Goal: Task Accomplishment & Management: Use online tool/utility

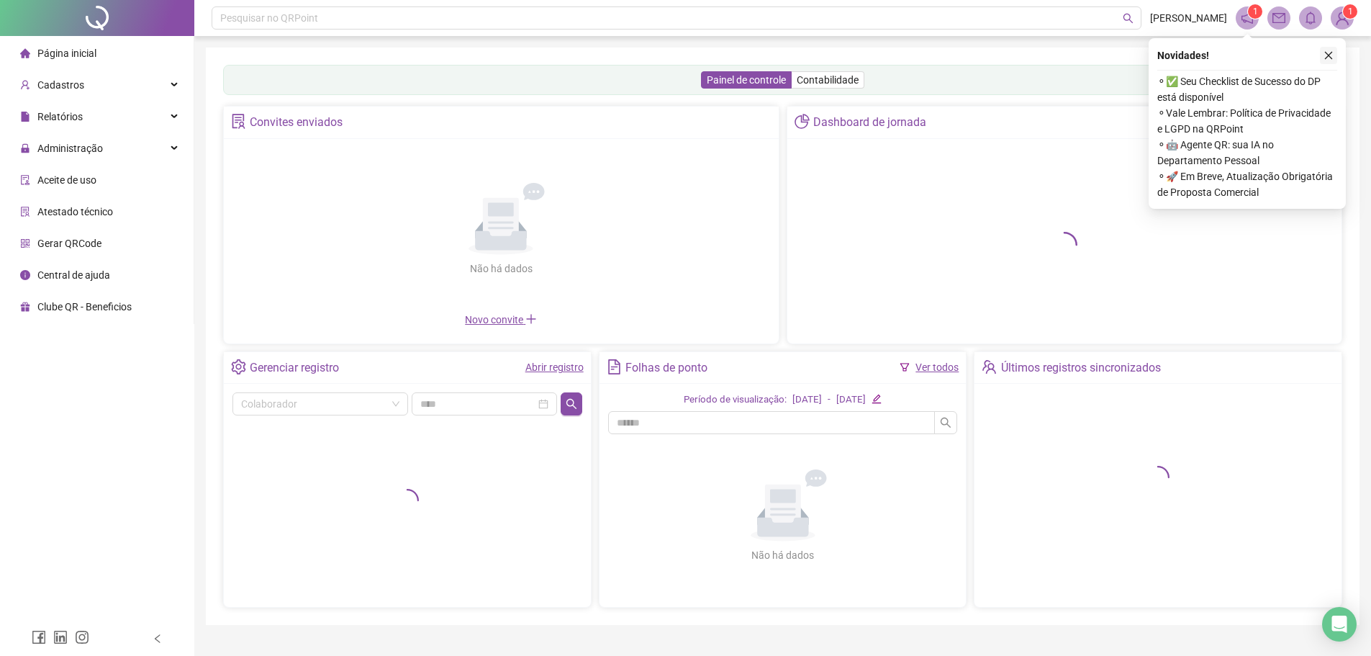
click at [1332, 50] on icon "close" at bounding box center [1329, 55] width 10 height 10
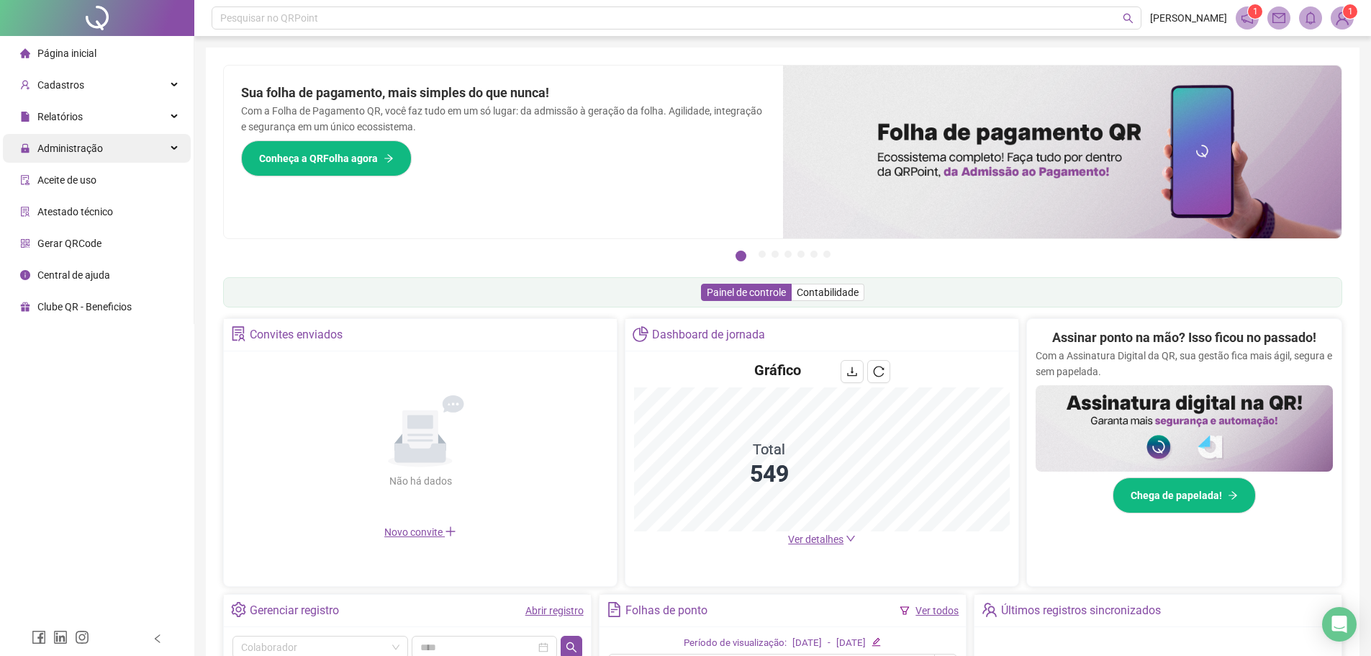
click at [104, 145] on div "Administração" at bounding box center [97, 148] width 188 height 29
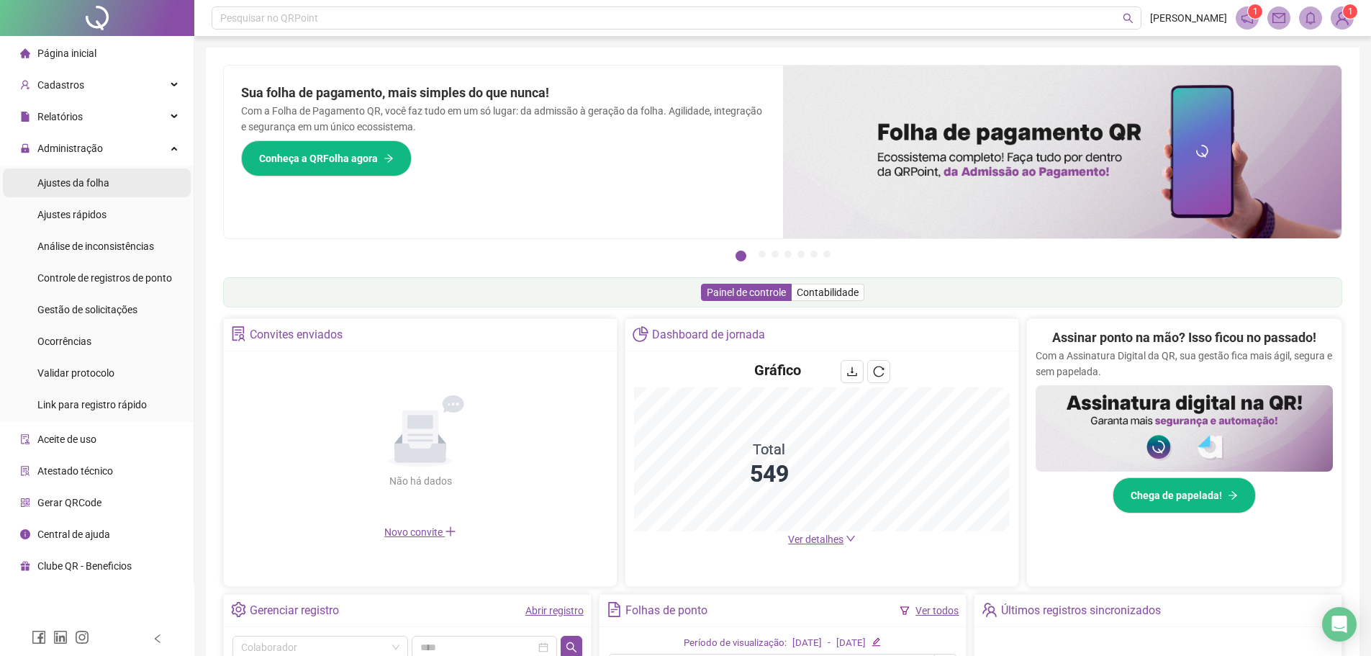
click at [95, 181] on span "Ajustes da folha" at bounding box center [73, 183] width 72 height 12
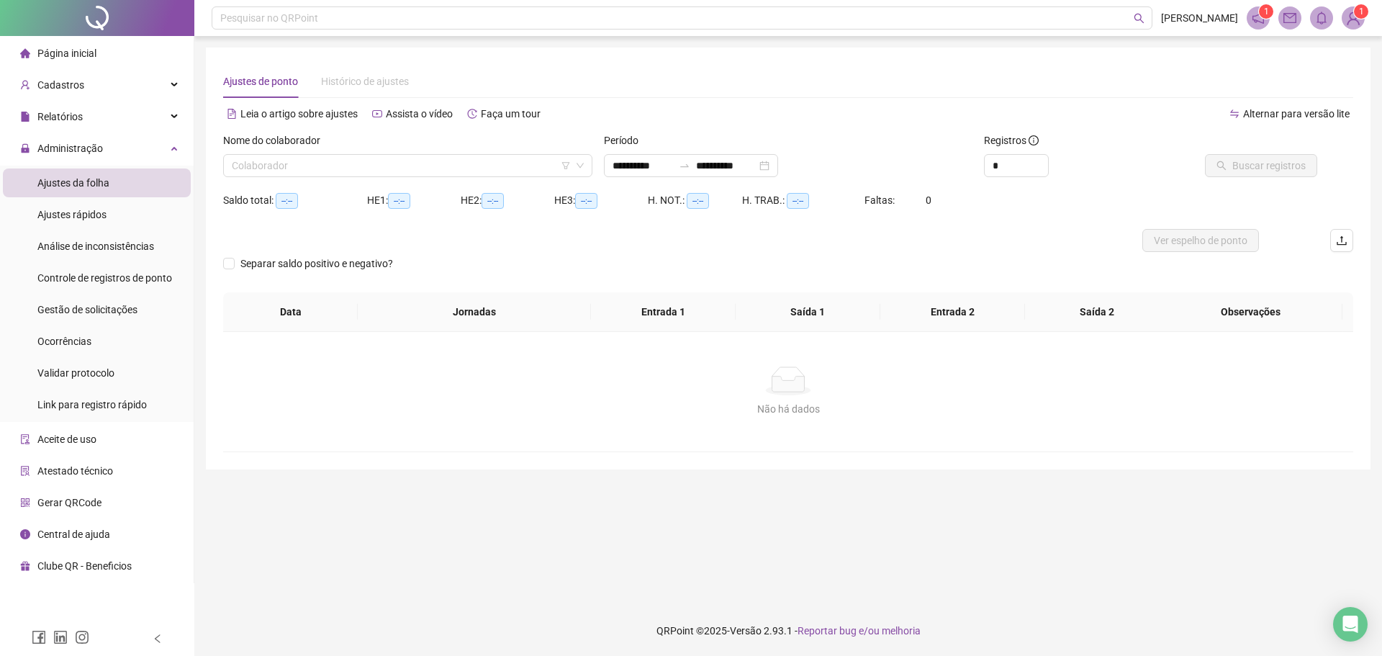
type input "**********"
click at [153, 179] on li "Ajustes da folha" at bounding box center [97, 182] width 188 height 29
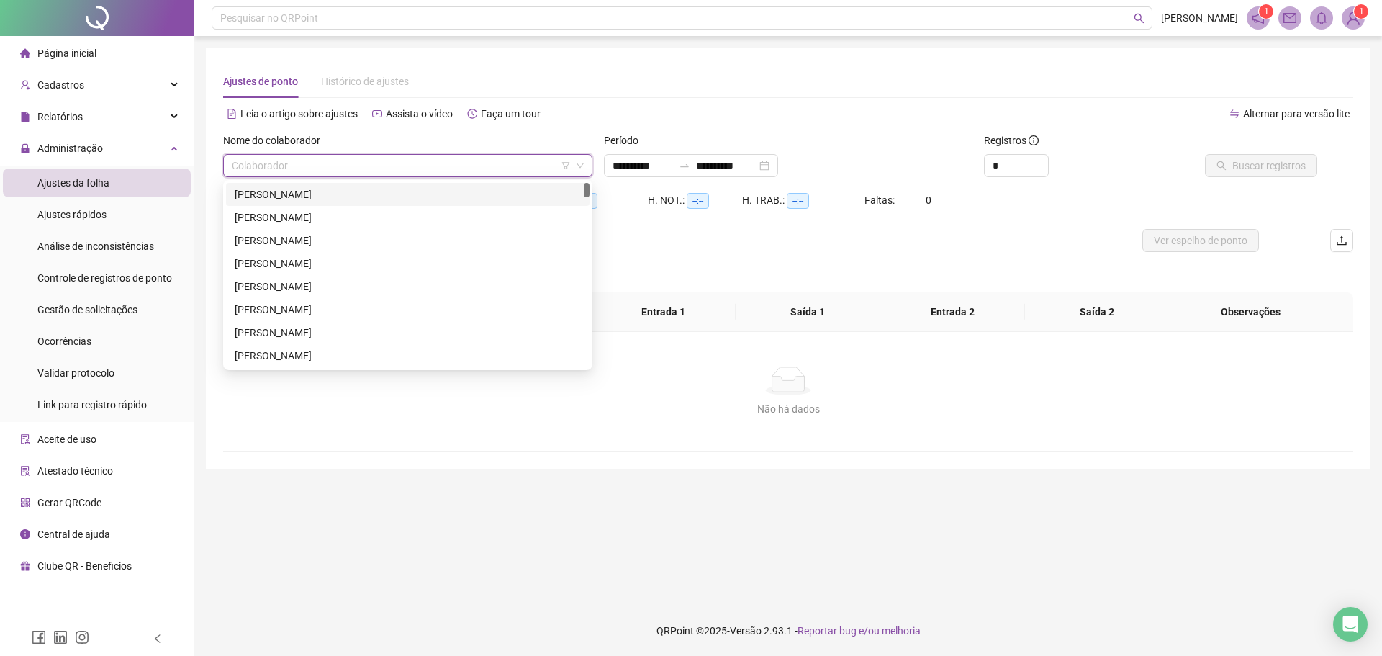
click at [319, 164] on input "search" at bounding box center [401, 166] width 339 height 22
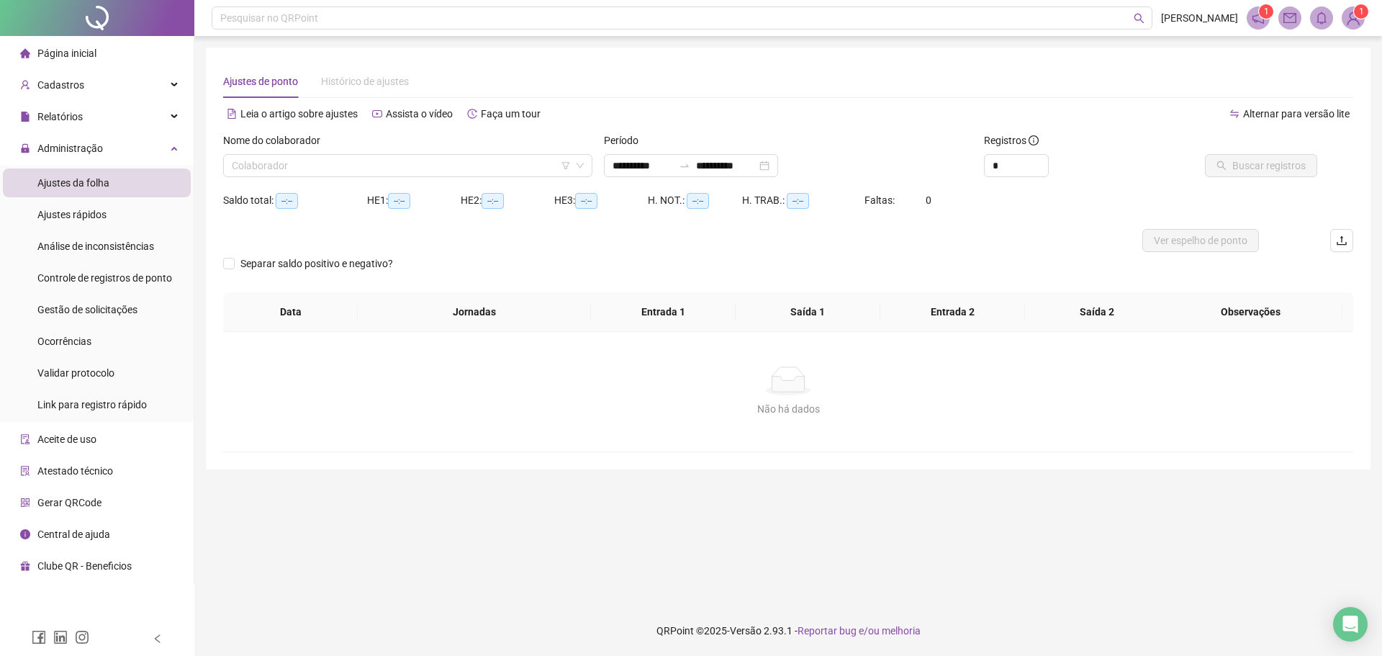
click at [433, 438] on div "Não há dados Não há dados" at bounding box center [788, 391] width 1130 height 119
click at [327, 158] on input "search" at bounding box center [401, 166] width 339 height 22
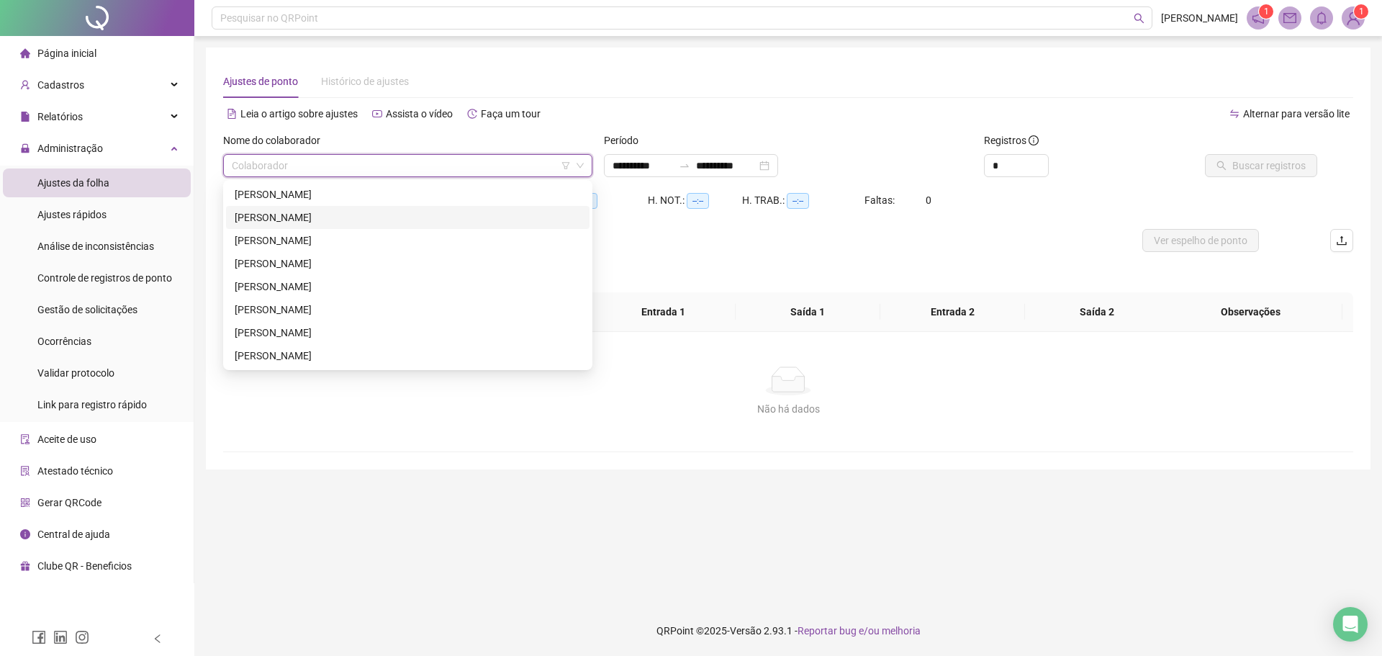
click at [798, 115] on div "Alternar para versão lite" at bounding box center [1070, 113] width 565 height 23
